Goal: Transaction & Acquisition: Purchase product/service

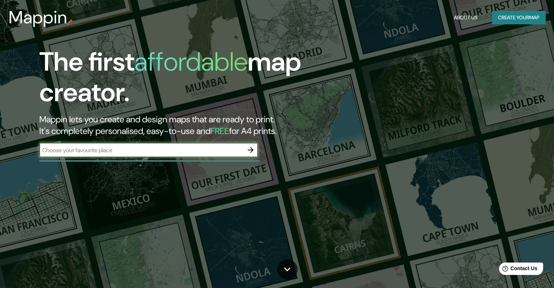
click at [197, 152] on input "text" at bounding box center [141, 150] width 204 height 8
type input "[GEOGRAPHIC_DATA]"
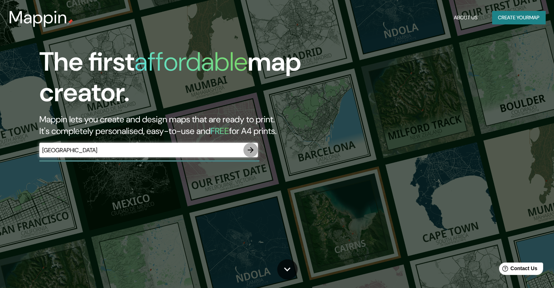
click at [250, 150] on icon "button" at bounding box center [251, 150] width 6 height 6
click at [141, 158] on div "​" at bounding box center [148, 151] width 218 height 16
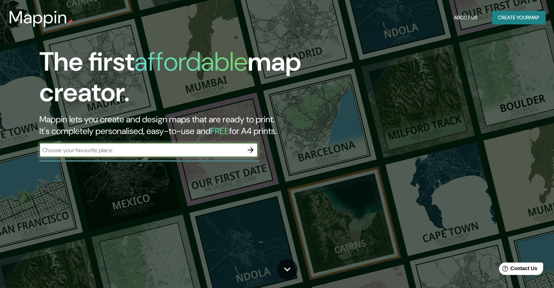
click at [137, 154] on input "text" at bounding box center [141, 150] width 204 height 8
type input "[GEOGRAPHIC_DATA]"
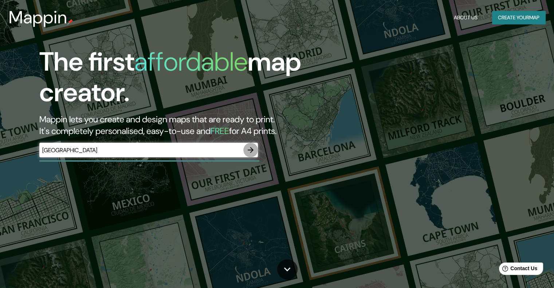
click at [253, 153] on icon "button" at bounding box center [250, 150] width 9 height 9
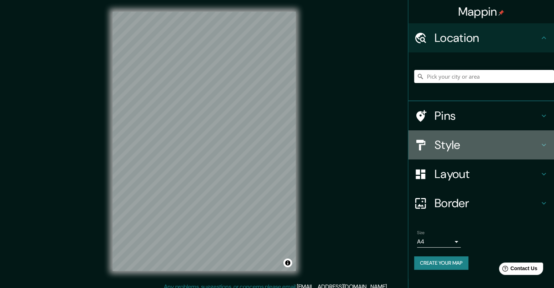
click at [462, 149] on h4 "Style" at bounding box center [486, 145] width 105 height 15
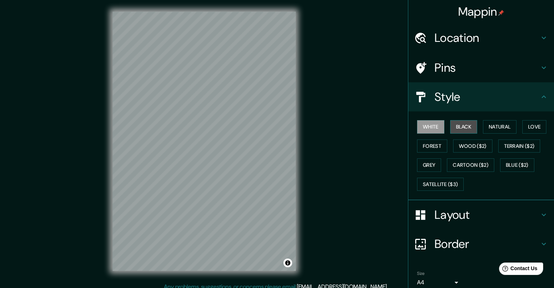
click at [454, 127] on button "Black" at bounding box center [463, 126] width 27 height 13
click at [497, 128] on button "Natural" at bounding box center [499, 126] width 33 height 13
click at [466, 38] on h4 "Location" at bounding box center [486, 38] width 105 height 15
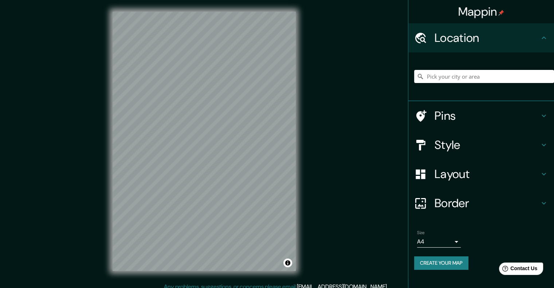
click at [453, 118] on h4 "Pins" at bounding box center [486, 116] width 105 height 15
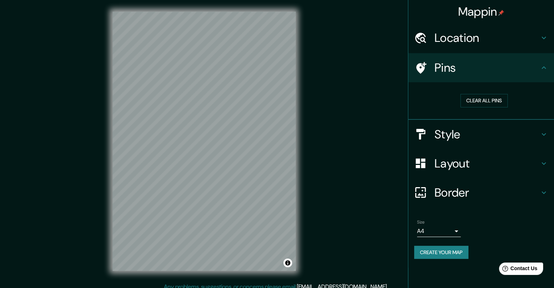
click at [462, 132] on h4 "Style" at bounding box center [486, 134] width 105 height 15
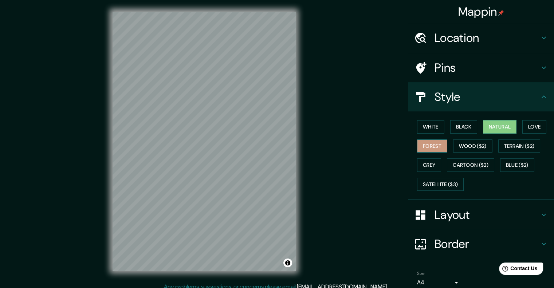
click at [429, 149] on button "Forest" at bounding box center [432, 145] width 30 height 13
click at [466, 146] on button "Wood ($2)" at bounding box center [472, 145] width 39 height 13
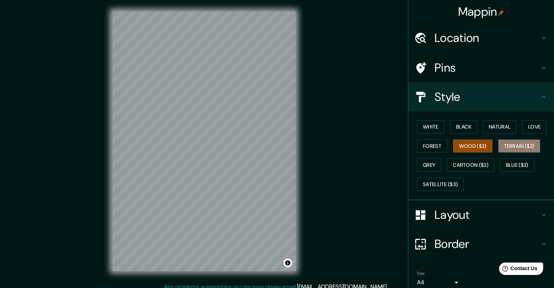
click at [511, 146] on button "Terrain ($2)" at bounding box center [519, 145] width 42 height 13
click at [429, 165] on button "Grey" at bounding box center [429, 164] width 24 height 13
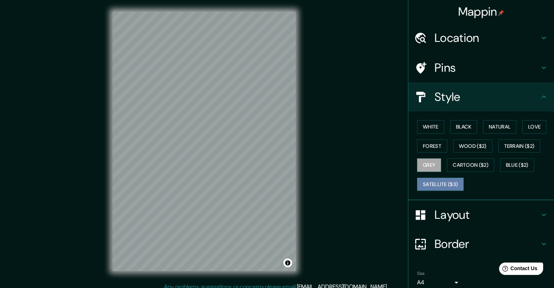
click at [435, 182] on button "Satellite ($3)" at bounding box center [440, 184] width 47 height 13
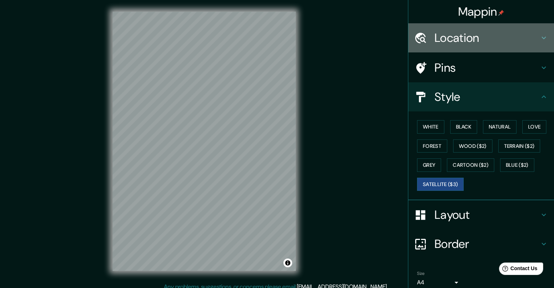
click at [438, 43] on h4 "Location" at bounding box center [486, 38] width 105 height 15
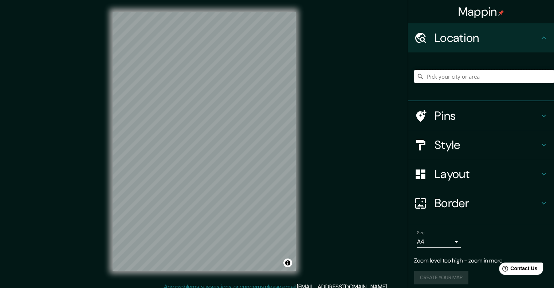
click at [443, 74] on input "Pick your city or area" at bounding box center [484, 76] width 140 height 13
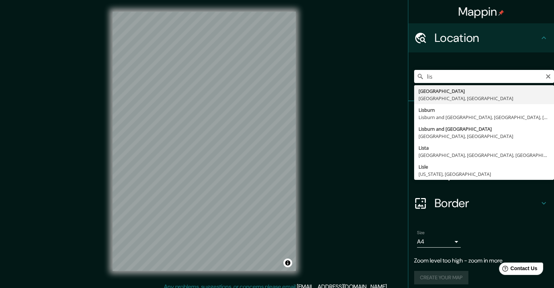
type input "[GEOGRAPHIC_DATA], [GEOGRAPHIC_DATA], [GEOGRAPHIC_DATA]"
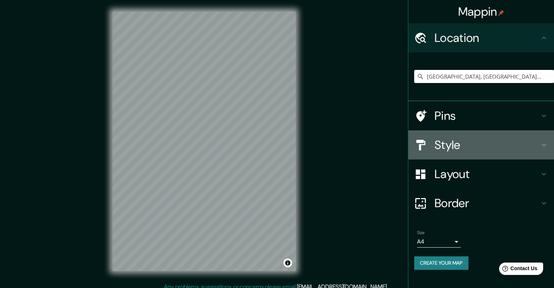
click at [458, 144] on h4 "Style" at bounding box center [486, 145] width 105 height 15
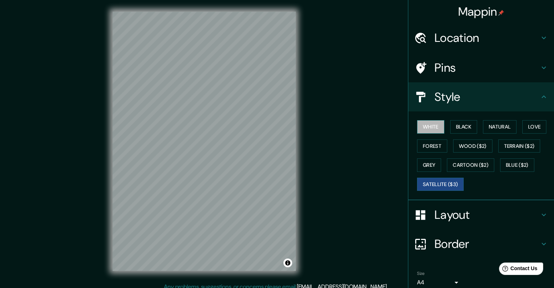
click at [421, 126] on button "White" at bounding box center [430, 126] width 27 height 13
click at [463, 129] on button "Black" at bounding box center [463, 126] width 27 height 13
click at [425, 129] on button "White" at bounding box center [430, 126] width 27 height 13
click at [420, 146] on button "Forest" at bounding box center [432, 145] width 30 height 13
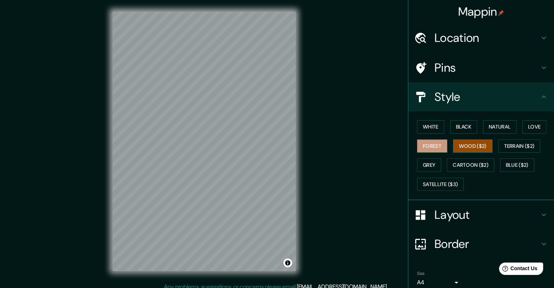
click at [473, 146] on button "Wood ($2)" at bounding box center [472, 145] width 39 height 13
click at [517, 147] on button "Terrain ($2)" at bounding box center [519, 145] width 42 height 13
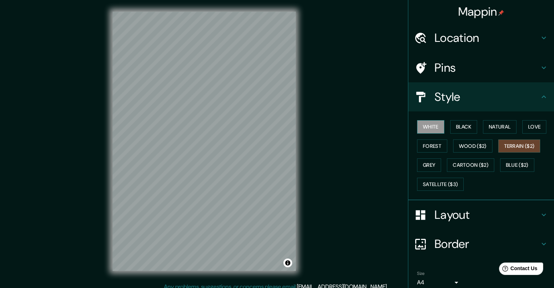
click at [423, 130] on button "White" at bounding box center [430, 126] width 27 height 13
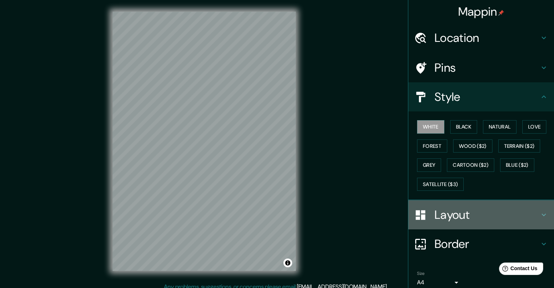
click at [453, 211] on h4 "Layout" at bounding box center [486, 215] width 105 height 15
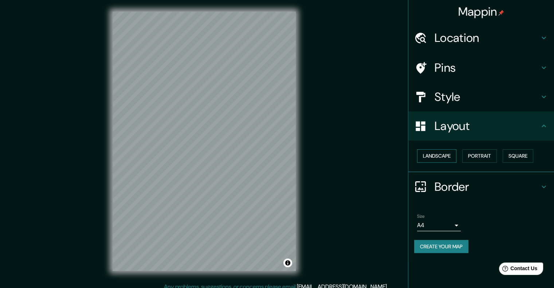
click at [440, 157] on button "Landscape" at bounding box center [436, 155] width 39 height 13
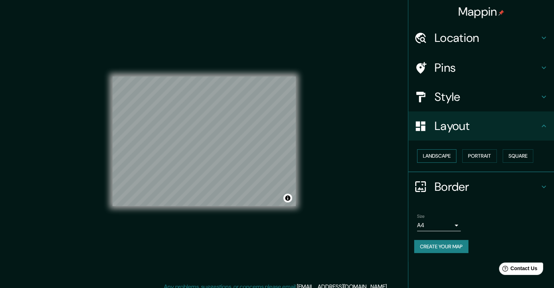
click at [440, 157] on button "Landscape" at bounding box center [436, 155] width 39 height 13
click at [481, 158] on button "Portrait" at bounding box center [479, 155] width 35 height 13
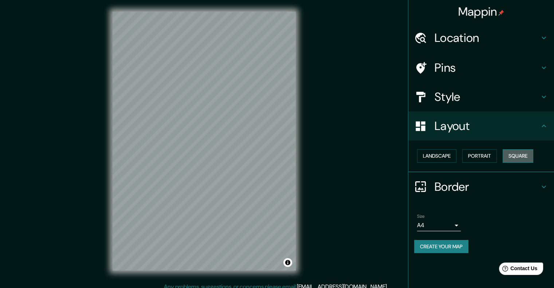
click at [517, 159] on button "Square" at bounding box center [517, 155] width 31 height 13
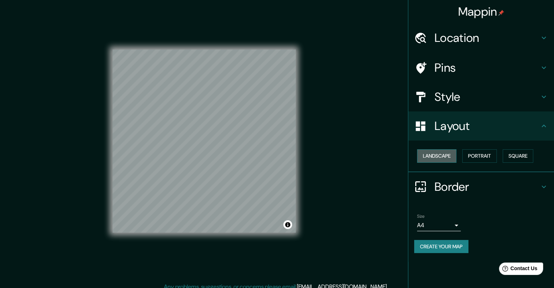
click at [430, 154] on button "Landscape" at bounding box center [436, 155] width 39 height 13
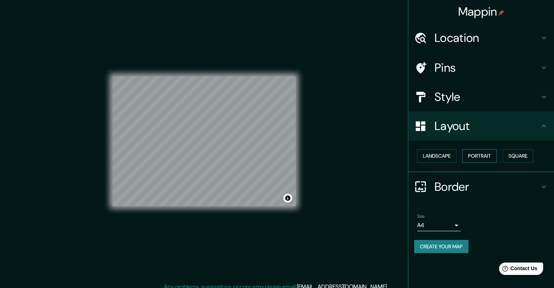
click at [476, 155] on button "Portrait" at bounding box center [479, 155] width 35 height 13
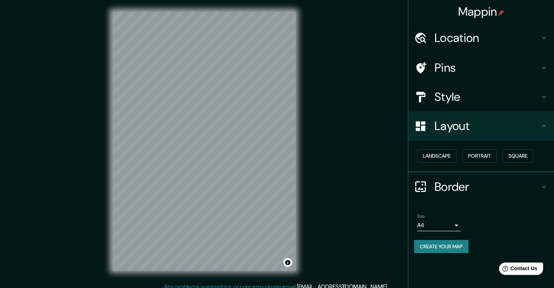
click at [463, 190] on h4 "Border" at bounding box center [486, 187] width 105 height 15
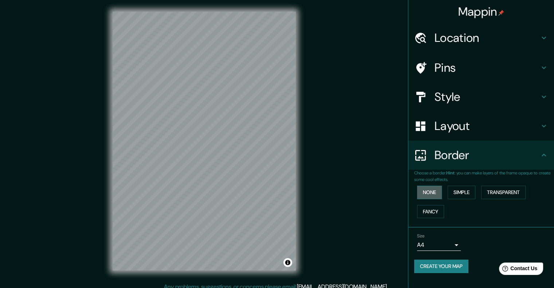
click at [433, 194] on button "None" at bounding box center [429, 192] width 25 height 13
click at [466, 192] on button "Simple" at bounding box center [461, 192] width 28 height 13
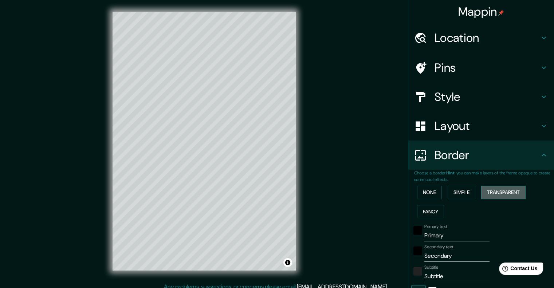
click at [486, 193] on button "Transparent" at bounding box center [503, 192] width 44 height 13
click at [426, 212] on button "Fancy" at bounding box center [430, 211] width 27 height 13
click at [422, 192] on button "None" at bounding box center [429, 192] width 25 height 13
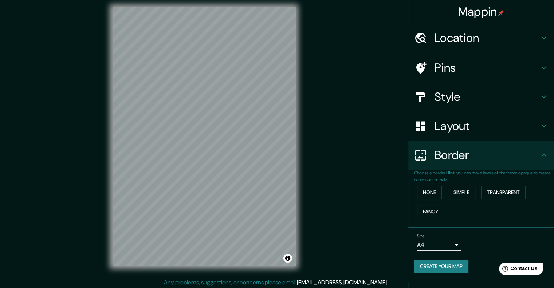
scroll to position [6, 0]
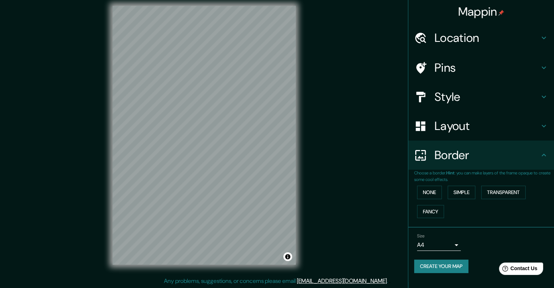
click at [447, 248] on body "Mappin Location [GEOGRAPHIC_DATA], [GEOGRAPHIC_DATA], [GEOGRAPHIC_DATA] Pins St…" at bounding box center [277, 138] width 554 height 288
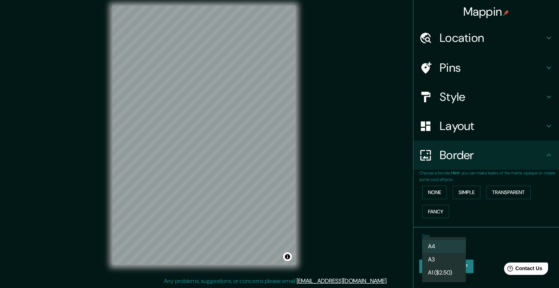
click at [446, 260] on li "A3" at bounding box center [444, 259] width 44 height 13
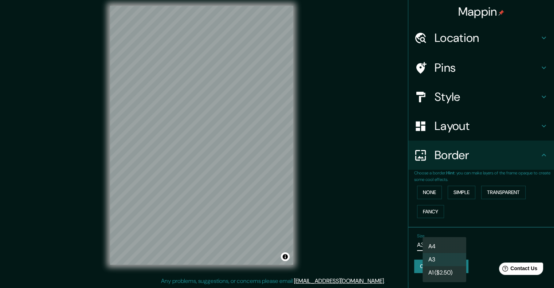
click at [448, 244] on body "Mappin Location [GEOGRAPHIC_DATA], [GEOGRAPHIC_DATA], [GEOGRAPHIC_DATA] Pins St…" at bounding box center [277, 138] width 554 height 288
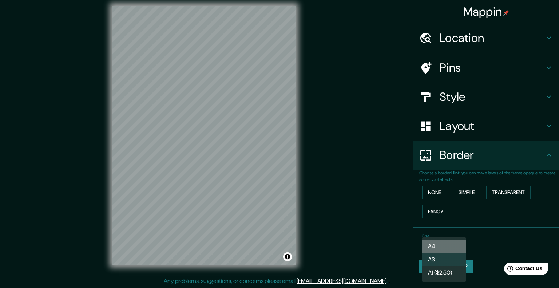
click at [444, 246] on li "A4" at bounding box center [444, 246] width 44 height 13
type input "single"
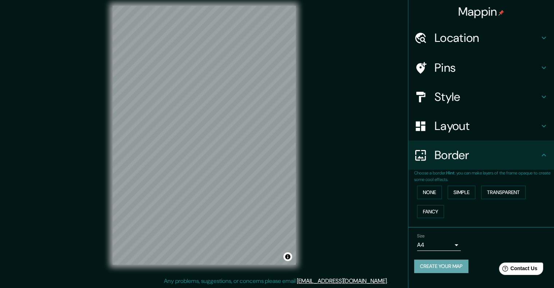
click at [454, 268] on button "Create your map" at bounding box center [441, 266] width 54 height 13
click at [426, 193] on button "None" at bounding box center [429, 192] width 25 height 13
click at [442, 266] on button "Create your map" at bounding box center [441, 266] width 54 height 13
click at [512, 35] on h4 "Location" at bounding box center [486, 38] width 105 height 15
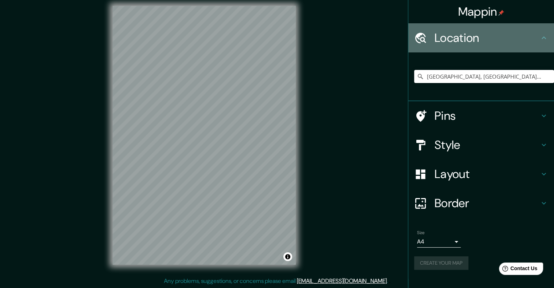
click at [512, 35] on h4 "Location" at bounding box center [486, 38] width 105 height 15
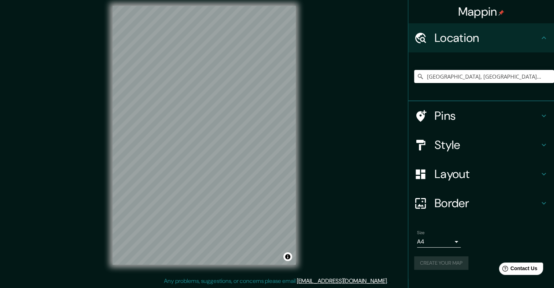
click at [485, 111] on h4 "Pins" at bounding box center [486, 116] width 105 height 15
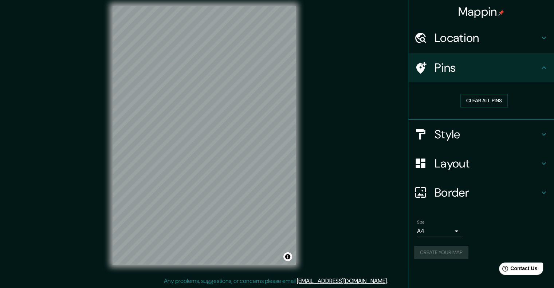
click at [482, 133] on h4 "Style" at bounding box center [486, 134] width 105 height 15
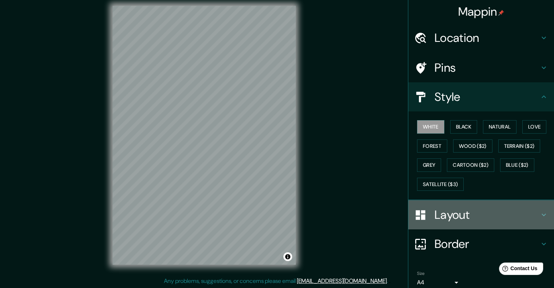
click at [468, 214] on h4 "Layout" at bounding box center [486, 215] width 105 height 15
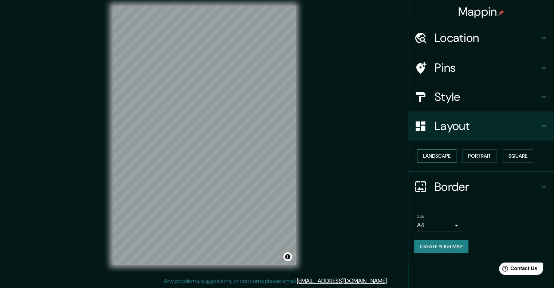
click at [441, 153] on button "Landscape" at bounding box center [436, 155] width 39 height 13
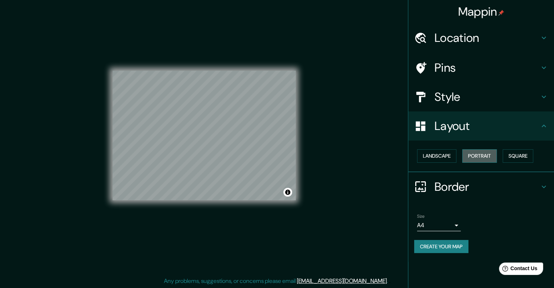
click at [466, 154] on button "Portrait" at bounding box center [479, 155] width 35 height 13
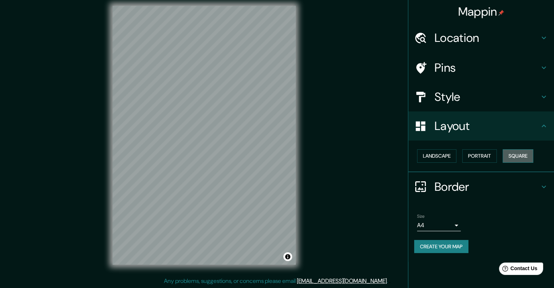
click at [510, 155] on button "Square" at bounding box center [517, 155] width 31 height 13
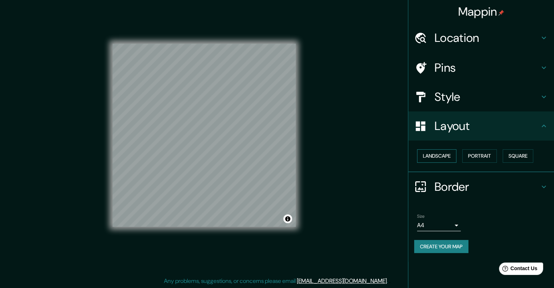
click at [442, 158] on button "Landscape" at bounding box center [436, 155] width 39 height 13
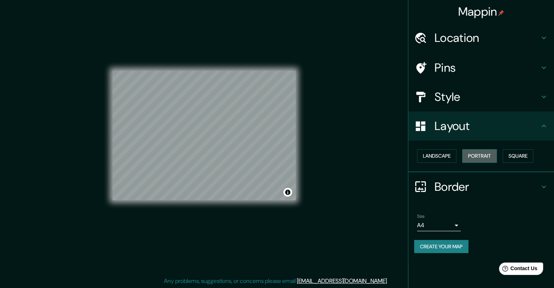
click at [476, 151] on button "Portrait" at bounding box center [479, 155] width 35 height 13
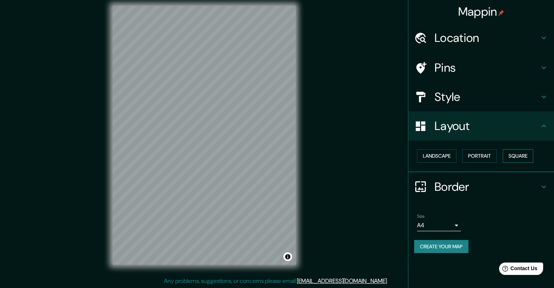
click at [518, 158] on button "Square" at bounding box center [517, 155] width 31 height 13
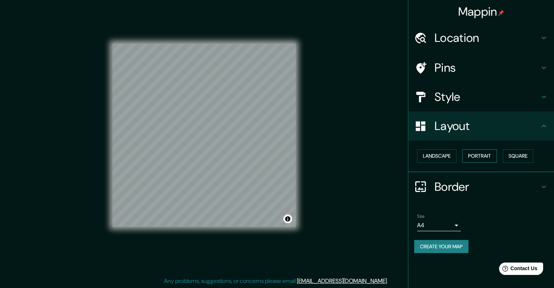
click at [478, 154] on button "Portrait" at bounding box center [479, 155] width 35 height 13
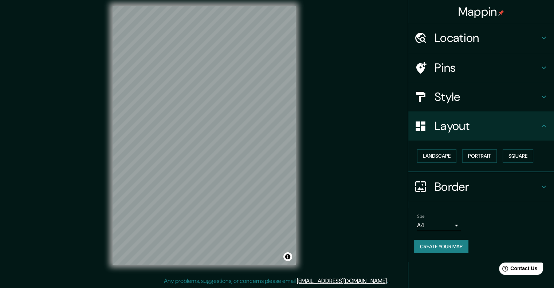
click at [452, 187] on h4 "Border" at bounding box center [486, 187] width 105 height 15
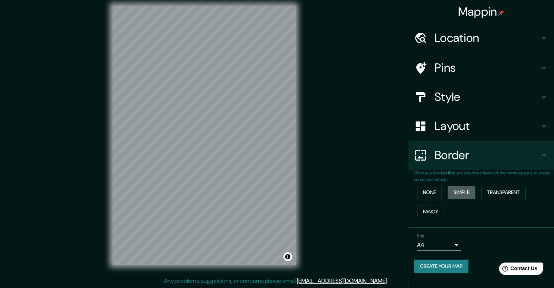
click at [460, 189] on button "Simple" at bounding box center [461, 192] width 28 height 13
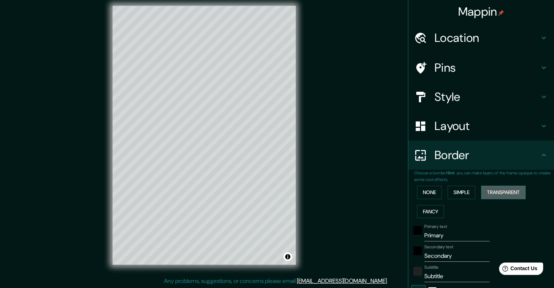
click at [489, 190] on button "Transparent" at bounding box center [503, 192] width 44 height 13
click at [422, 211] on button "Fancy" at bounding box center [430, 211] width 27 height 13
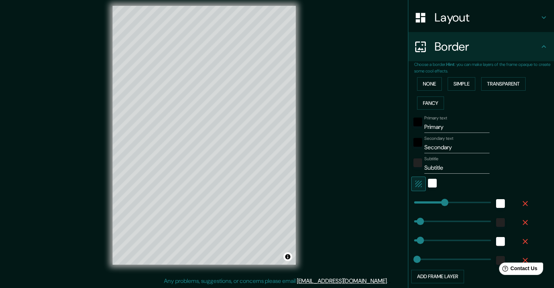
scroll to position [109, 0]
type input "3"
drag, startPoint x: 438, startPoint y: 199, endPoint x: 409, endPoint y: 201, distance: 28.8
type input "40"
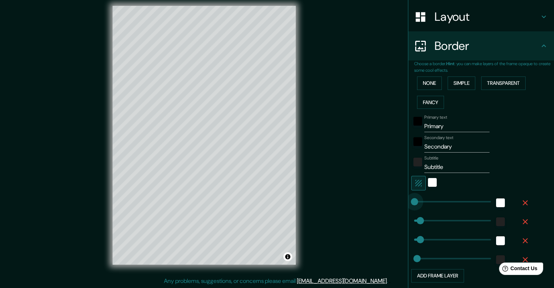
type input "20"
type input "407"
drag, startPoint x: 427, startPoint y: 206, endPoint x: 470, endPoint y: 206, distance: 43.7
type input "40"
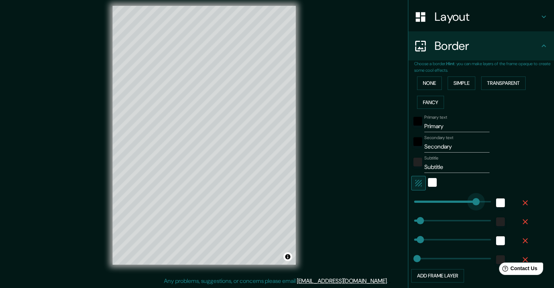
type input "20"
type input "6"
drag, startPoint x: 469, startPoint y: 202, endPoint x: 409, endPoint y: 186, distance: 61.9
type input "40"
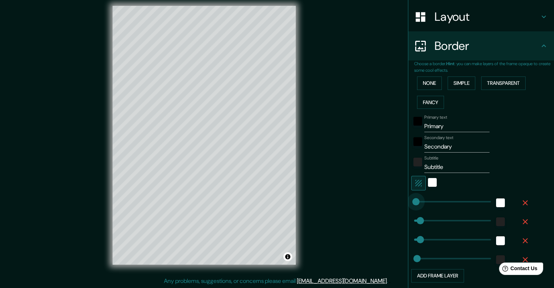
type input "20"
click at [427, 92] on div "None Simple Transparent Fancy" at bounding box center [484, 93] width 140 height 38
click at [422, 82] on button "None" at bounding box center [429, 82] width 25 height 13
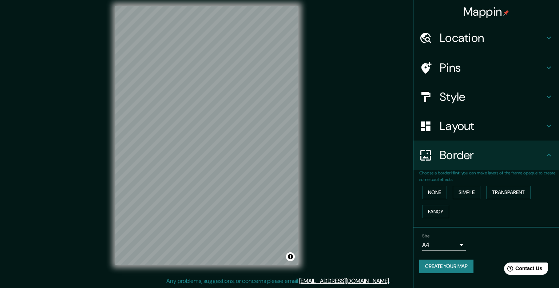
click at [441, 244] on body "Mappin Location [GEOGRAPHIC_DATA], [GEOGRAPHIC_DATA], [GEOGRAPHIC_DATA] Pins St…" at bounding box center [279, 138] width 559 height 288
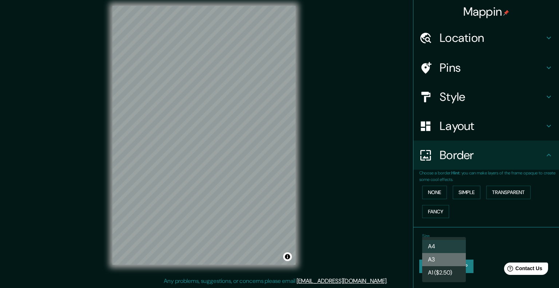
click at [441, 262] on li "A3" at bounding box center [444, 259] width 44 height 13
type input "a4"
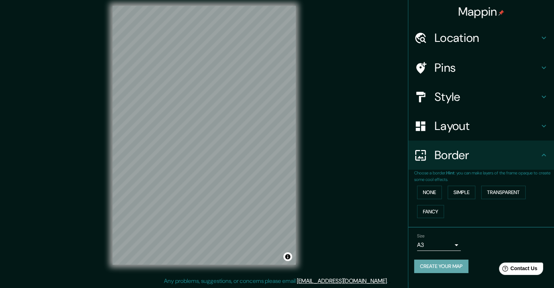
click at [441, 269] on button "Create your map" at bounding box center [441, 266] width 54 height 13
drag, startPoint x: 440, startPoint y: 261, endPoint x: 475, endPoint y: 255, distance: 35.5
click at [475, 255] on div "Size A3 a4 Create your map" at bounding box center [481, 254] width 134 height 48
click at [431, 193] on button "None" at bounding box center [429, 192] width 25 height 13
click at [457, 193] on button "Simple" at bounding box center [461, 192] width 28 height 13
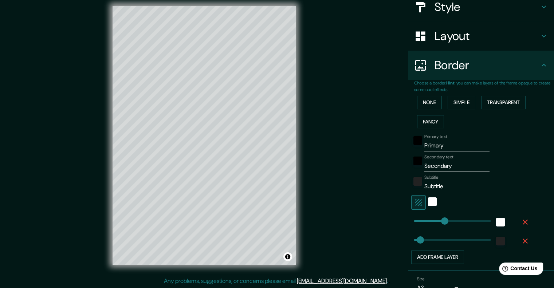
scroll to position [109, 0]
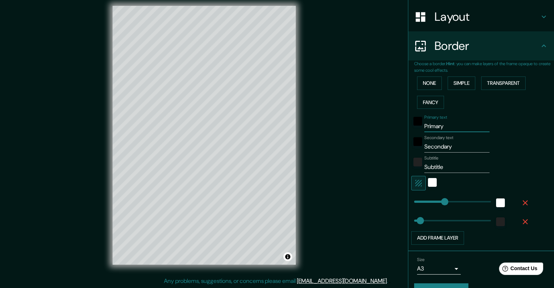
drag, startPoint x: 443, startPoint y: 128, endPoint x: 412, endPoint y: 125, distance: 30.7
click at [412, 125] on div "Primary text Primary" at bounding box center [470, 123] width 119 height 17
type input "201"
type input "40"
drag, startPoint x: 456, startPoint y: 144, endPoint x: 405, endPoint y: 152, distance: 52.0
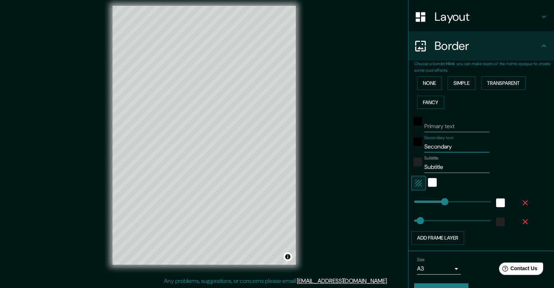
click at [408, 152] on div "Choose a border. Hint : you can make layers of the frame opaque to create some …" at bounding box center [481, 155] width 146 height 191
type input "201"
type input "40"
drag, startPoint x: 450, startPoint y: 166, endPoint x: 417, endPoint y: 169, distance: 32.5
click at [417, 169] on div "Subtitle Subtitle" at bounding box center [470, 163] width 119 height 17
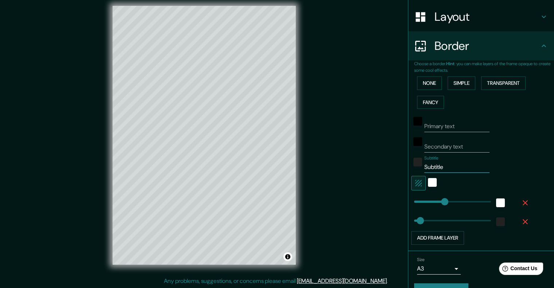
type input "201"
type input "40"
click at [443, 186] on div at bounding box center [470, 183] width 119 height 15
type input "0"
drag, startPoint x: 435, startPoint y: 201, endPoint x: 402, endPoint y: 205, distance: 33.3
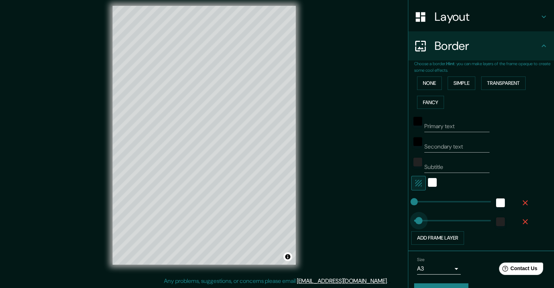
type input "0"
drag, startPoint x: 413, startPoint y: 220, endPoint x: 401, endPoint y: 224, distance: 13.3
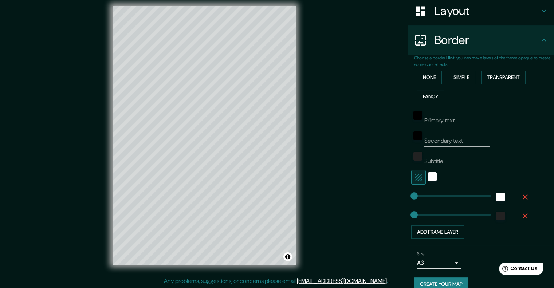
scroll to position [125, 0]
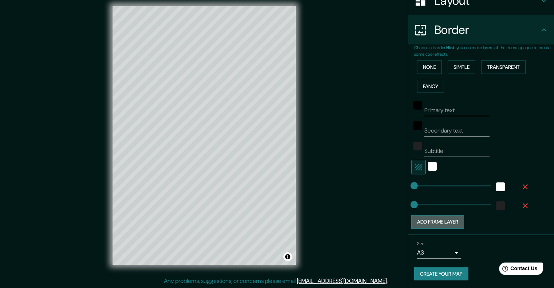
click at [451, 221] on button "Add frame layer" at bounding box center [437, 221] width 53 height 13
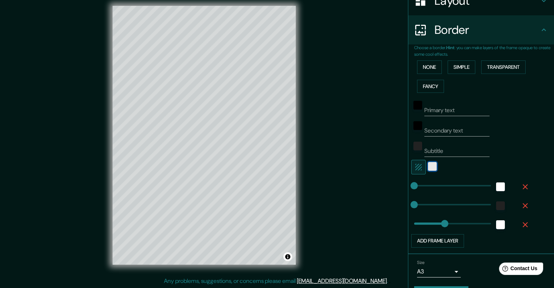
click at [428, 169] on div "white" at bounding box center [432, 166] width 9 height 9
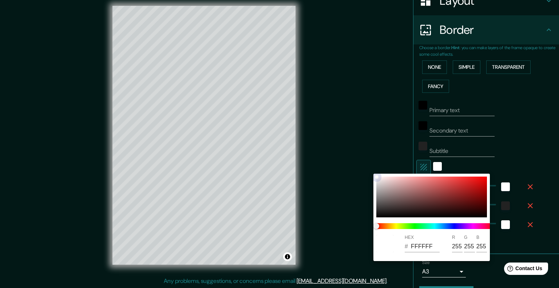
type input "201"
type input "D71313"
type input "215"
type input "19"
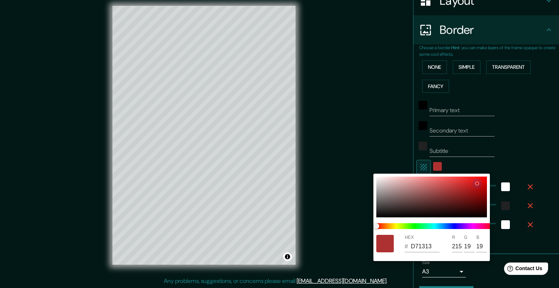
type input "201"
type input "5E4343"
type input "94"
type input "67"
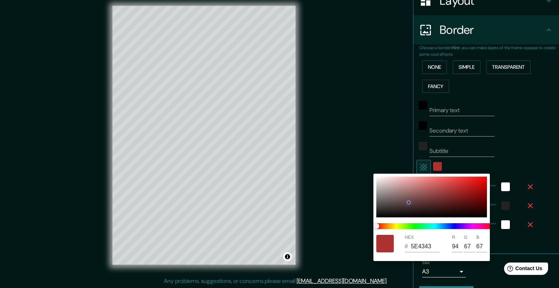
type input "201"
type input "4E3F3F"
type input "78"
type input "63"
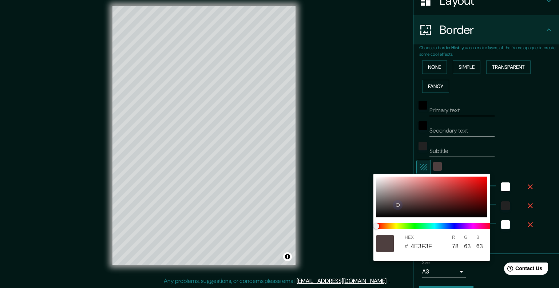
type input "201"
type input "493D3D"
type input "73"
type input "61"
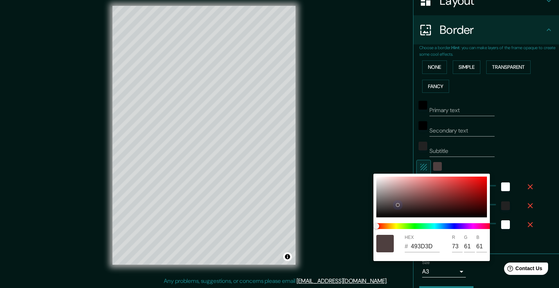
type input "201"
type input "2D2929"
type input "45"
type input "41"
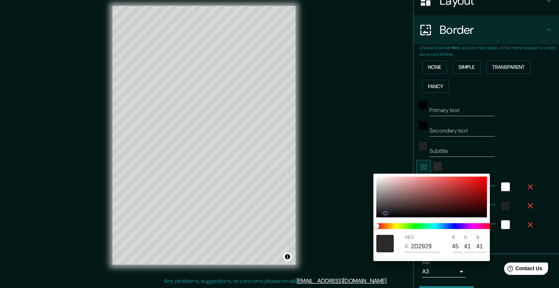
type input "201"
type input "191717"
type input "25"
type input "23"
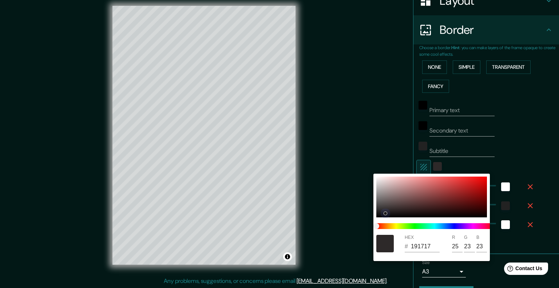
type input "201"
type input "171616"
type input "23"
type input "22"
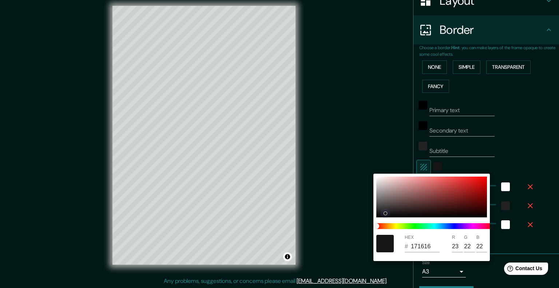
type input "201"
type input "141414"
type input "20"
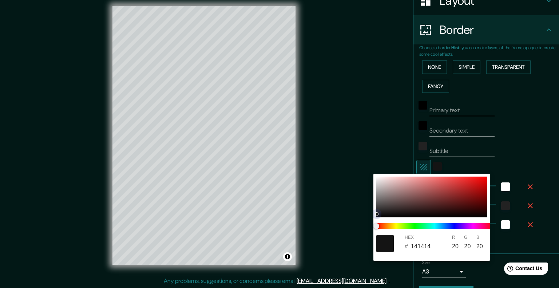
type input "201"
type input "B3A6A6"
type input "179"
type input "166"
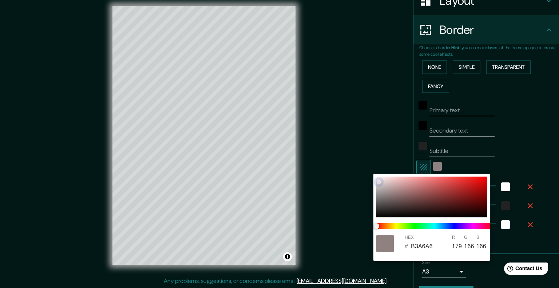
type input "201"
type input "DEDADA"
type input "222"
type input "218"
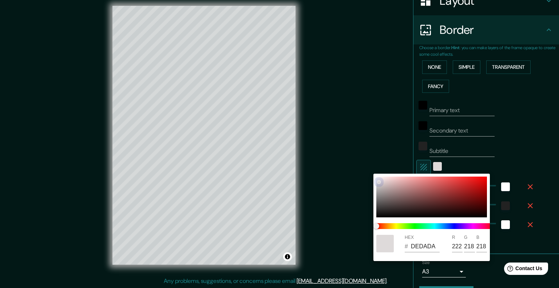
drag, startPoint x: 438, startPoint y: 189, endPoint x: 373, endPoint y: 161, distance: 70.5
click at [373, 161] on div "HEX # DEDADA R 222 G 218 B 218" at bounding box center [279, 144] width 559 height 288
click at [454, 166] on div at bounding box center [279, 144] width 559 height 288
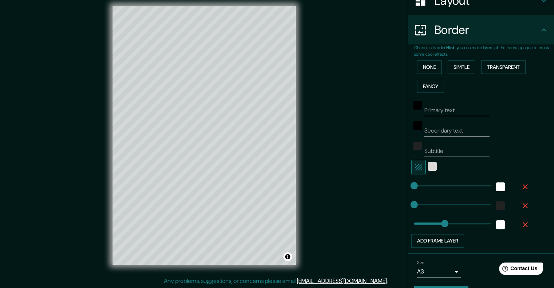
click at [414, 170] on icon "button" at bounding box center [418, 167] width 9 height 9
click at [430, 171] on div at bounding box center [470, 167] width 119 height 15
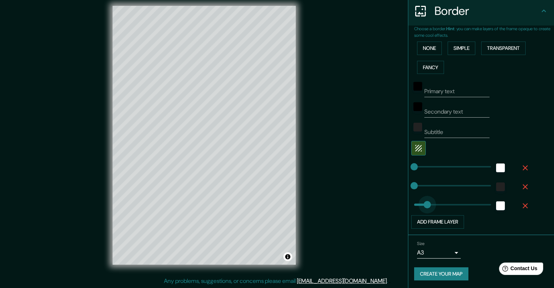
type input "0"
drag, startPoint x: 438, startPoint y: 206, endPoint x: 403, endPoint y: 206, distance: 35.0
click at [438, 275] on button "Create your map" at bounding box center [441, 273] width 54 height 13
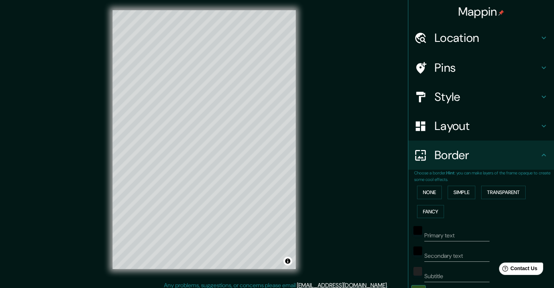
scroll to position [0, 0]
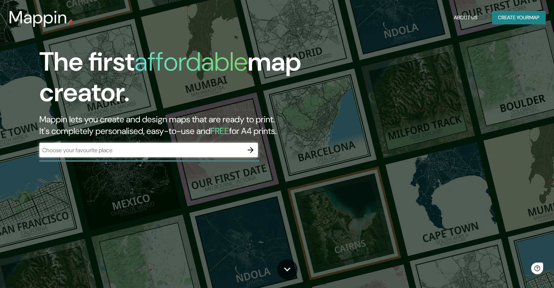
click at [163, 144] on div "​" at bounding box center [148, 150] width 218 height 15
click at [530, 21] on button "Create your map" at bounding box center [518, 17] width 53 height 13
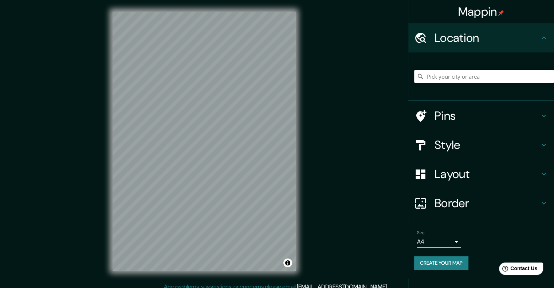
click at [468, 76] on input "Pick your city or area" at bounding box center [484, 76] width 140 height 13
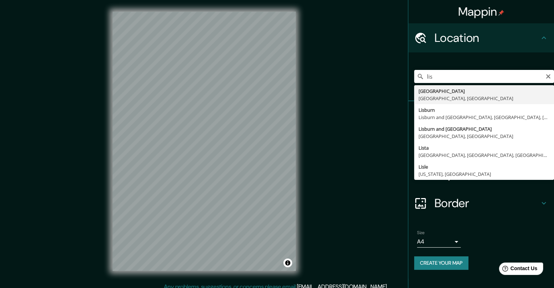
type input "[GEOGRAPHIC_DATA], [GEOGRAPHIC_DATA], [GEOGRAPHIC_DATA]"
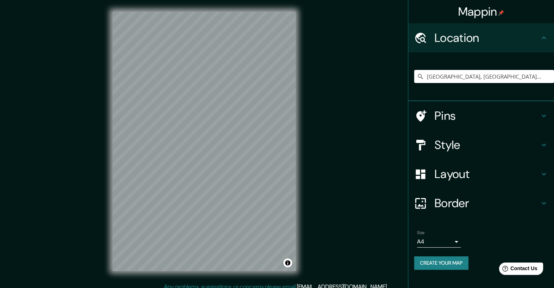
click at [439, 119] on h4 "Pins" at bounding box center [486, 116] width 105 height 15
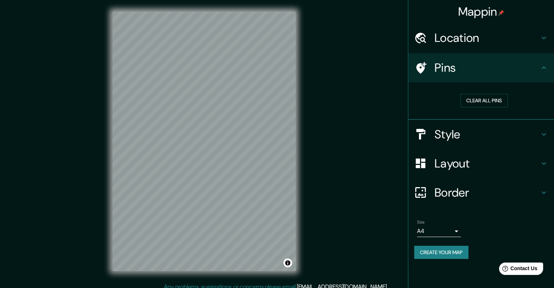
click at [448, 143] on div "Style" at bounding box center [481, 134] width 146 height 29
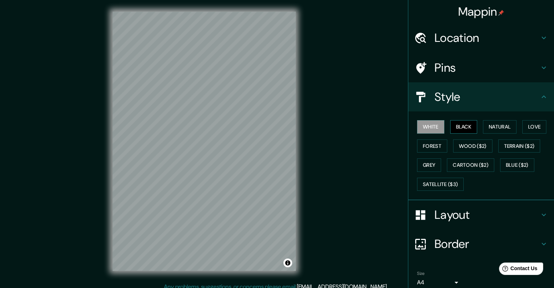
click at [459, 128] on button "Black" at bounding box center [463, 126] width 27 height 13
click at [424, 124] on button "White" at bounding box center [430, 126] width 27 height 13
click at [426, 163] on button "Grey" at bounding box center [429, 164] width 24 height 13
click at [422, 130] on button "White" at bounding box center [430, 126] width 27 height 13
click at [466, 216] on h4 "Layout" at bounding box center [486, 215] width 105 height 15
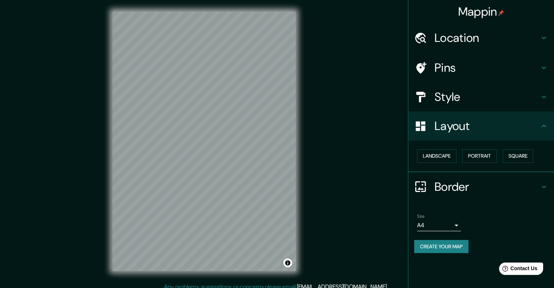
click at [452, 243] on button "Create your map" at bounding box center [441, 246] width 54 height 13
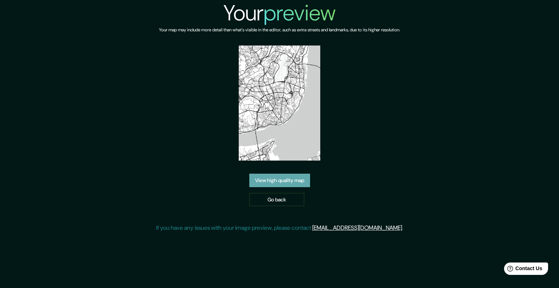
click at [283, 185] on link "View high quality map" at bounding box center [279, 180] width 61 height 13
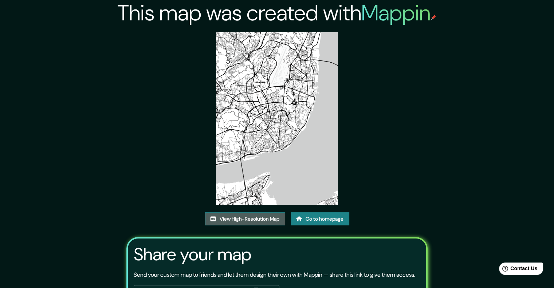
click at [258, 221] on link "View High-Resolution Map" at bounding box center [245, 218] width 80 height 13
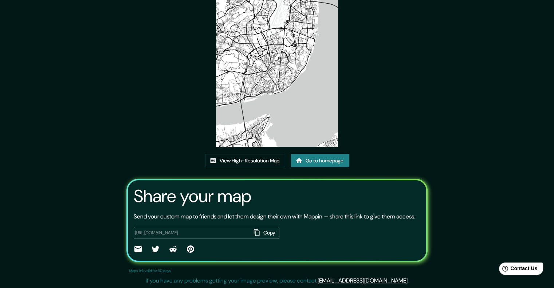
scroll to position [67, 0]
click at [259, 155] on link "View High-Resolution Map" at bounding box center [245, 160] width 80 height 13
click at [259, 232] on button "Copy" at bounding box center [265, 233] width 28 height 12
click at [307, 155] on link "Go to homepage" at bounding box center [320, 160] width 58 height 13
